Goal: Navigation & Orientation: Find specific page/section

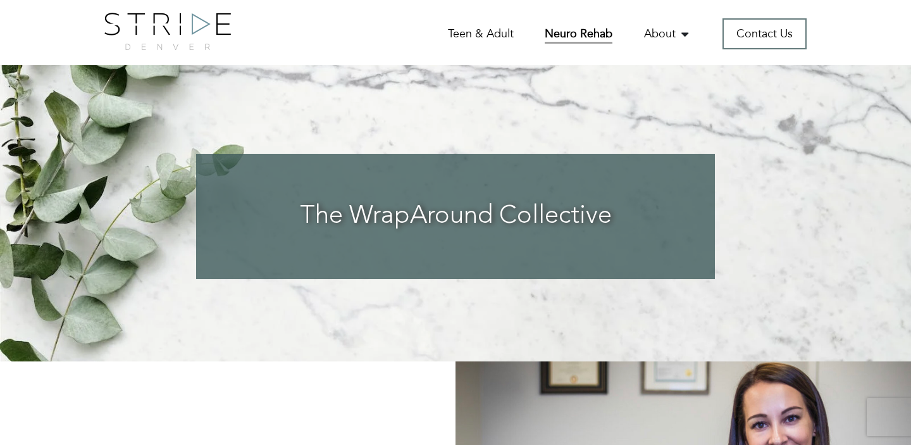
click at [595, 31] on link "Neuro Rehab" at bounding box center [579, 35] width 68 height 18
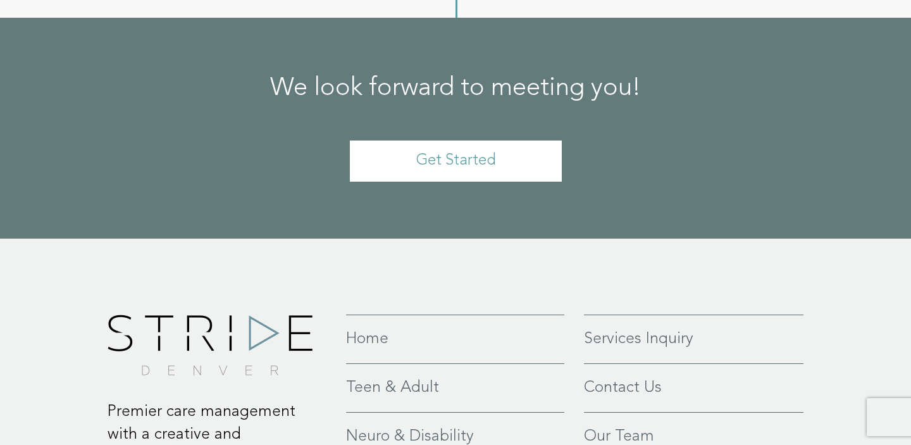
scroll to position [2866, 0]
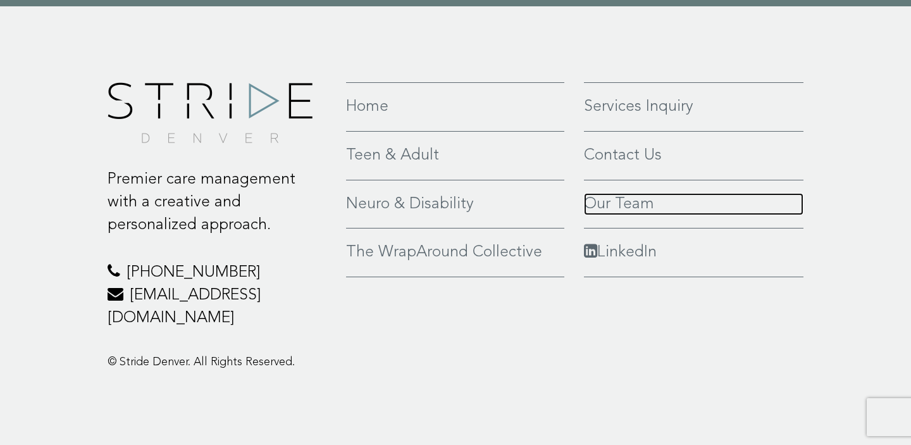
click at [622, 216] on link "Our Team" at bounding box center [694, 204] width 220 height 23
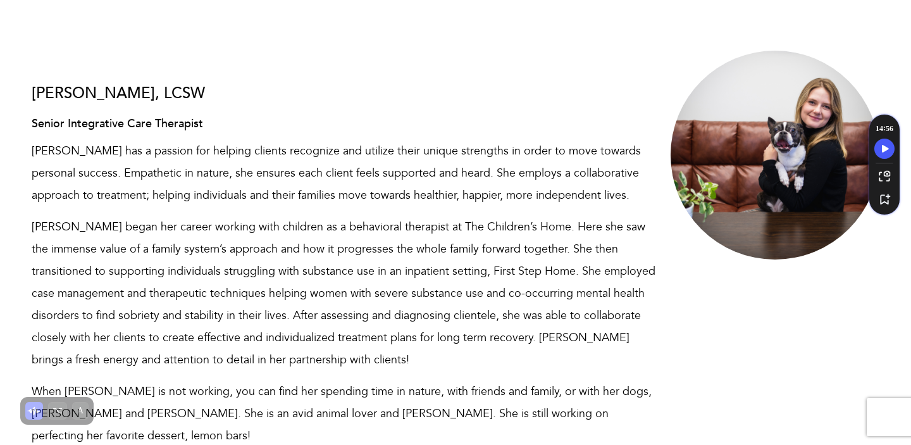
scroll to position [3035, 0]
